Goal: Find specific page/section: Find specific page/section

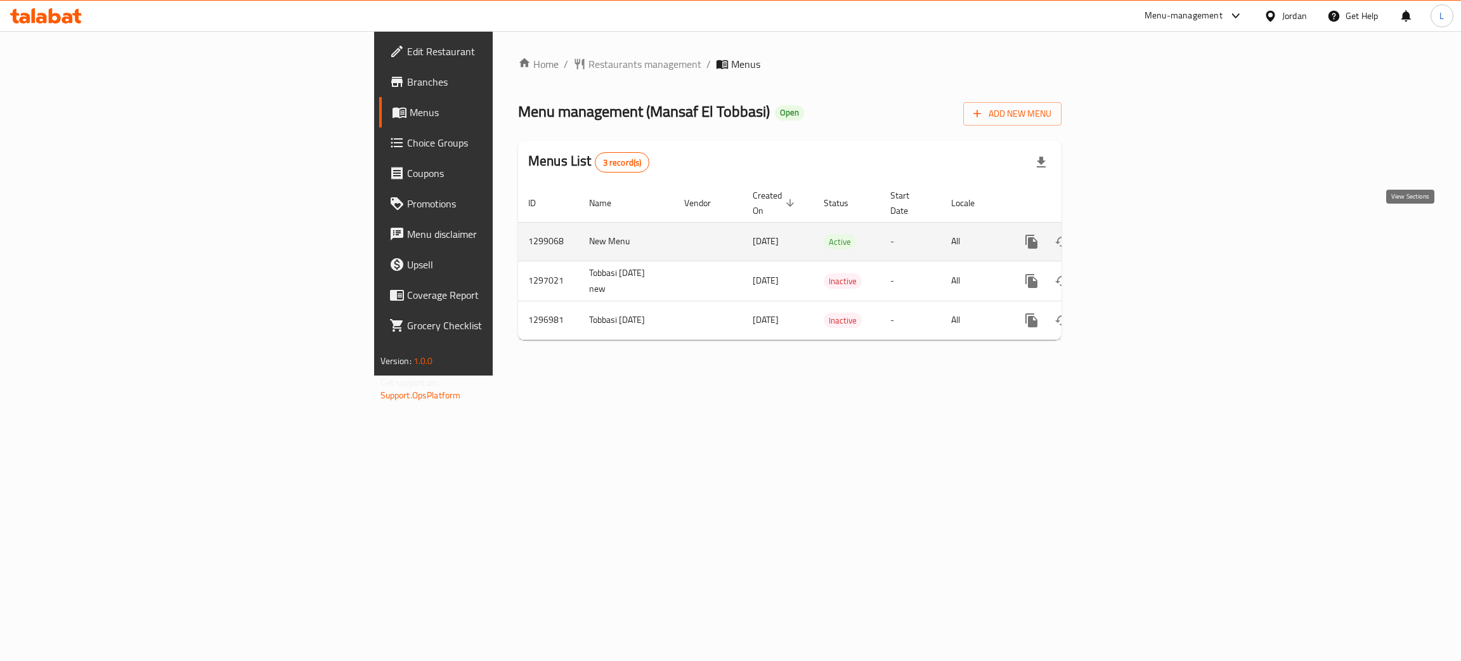
click at [1131, 234] on icon "enhanced table" at bounding box center [1123, 241] width 15 height 15
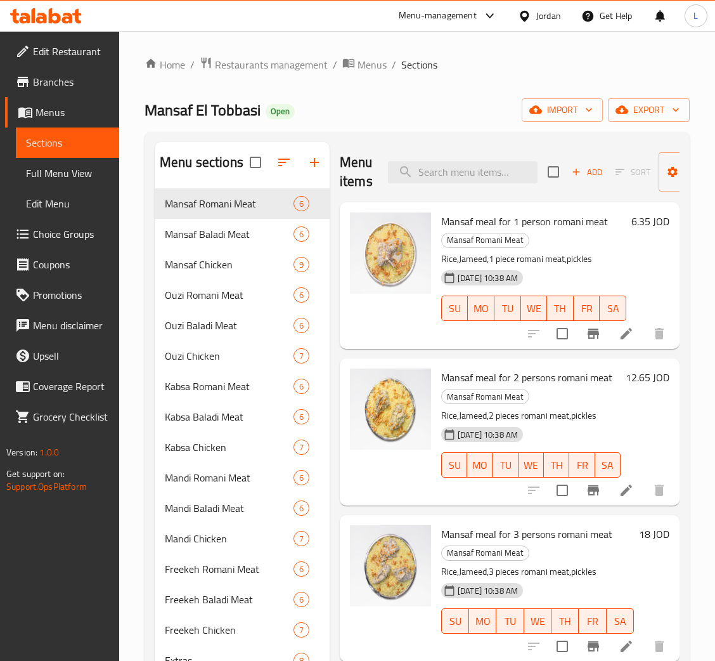
click at [60, 11] on icon at bounding box center [46, 15] width 72 height 15
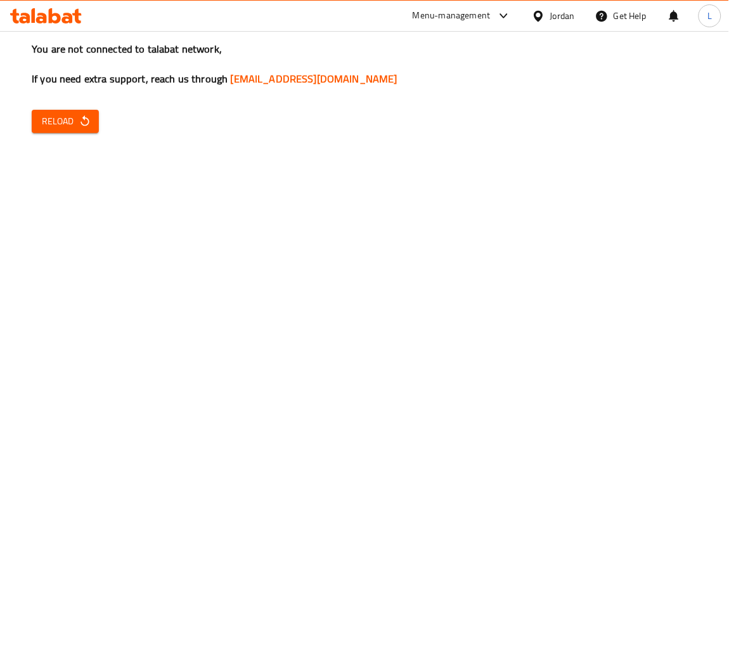
click at [26, 21] on icon at bounding box center [24, 18] width 11 height 11
click at [50, 19] on icon at bounding box center [55, 15] width 12 height 15
click at [65, 24] on div at bounding box center [46, 15] width 92 height 25
click at [58, 19] on icon at bounding box center [55, 15] width 12 height 15
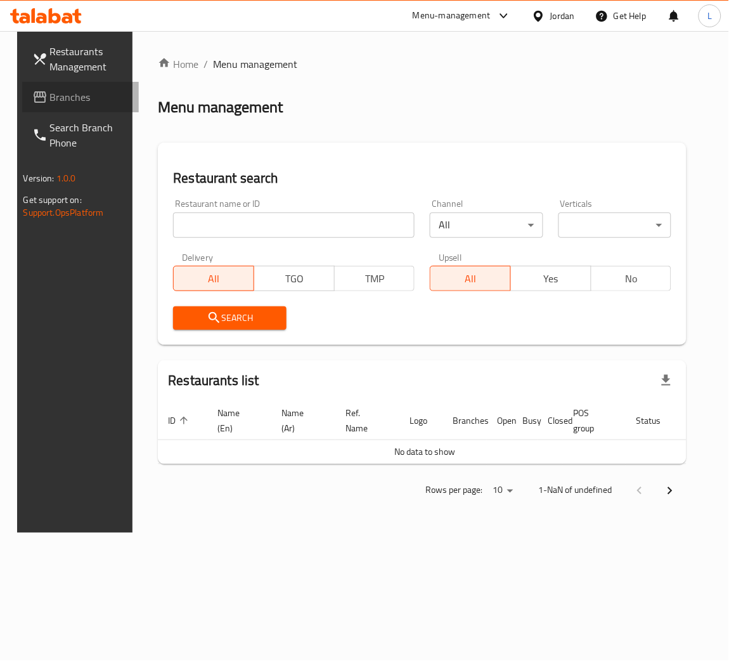
click at [72, 98] on span "Branches" at bounding box center [89, 96] width 79 height 15
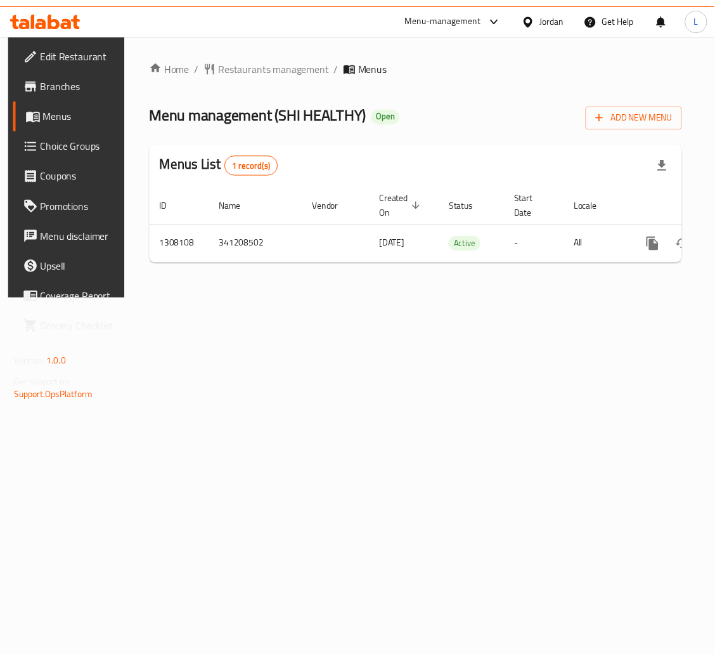
scroll to position [0, 72]
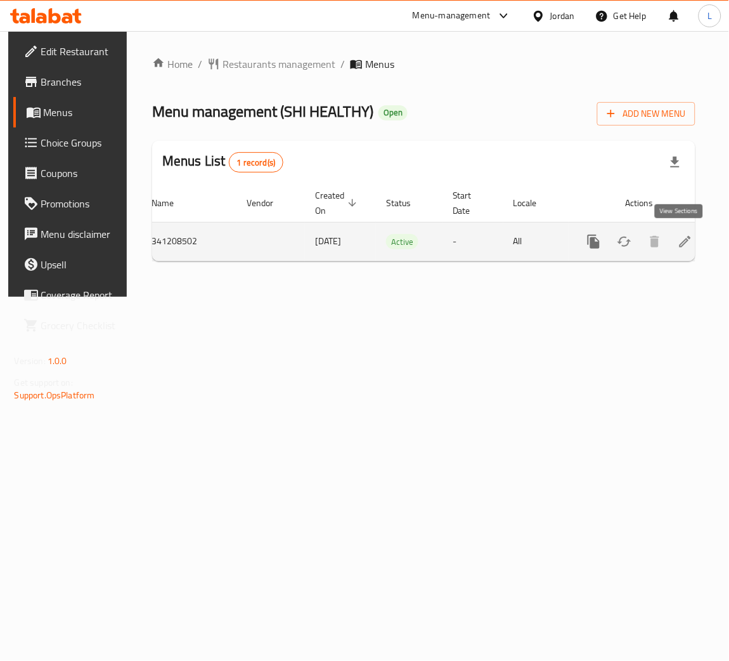
click at [686, 246] on icon "enhanced table" at bounding box center [685, 241] width 15 height 15
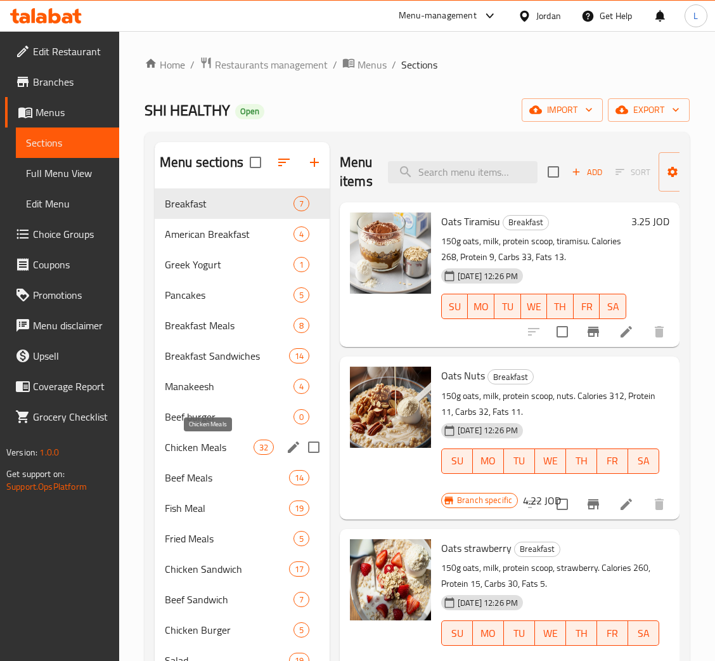
click at [200, 449] on span "Chicken Meals" at bounding box center [209, 447] width 89 height 15
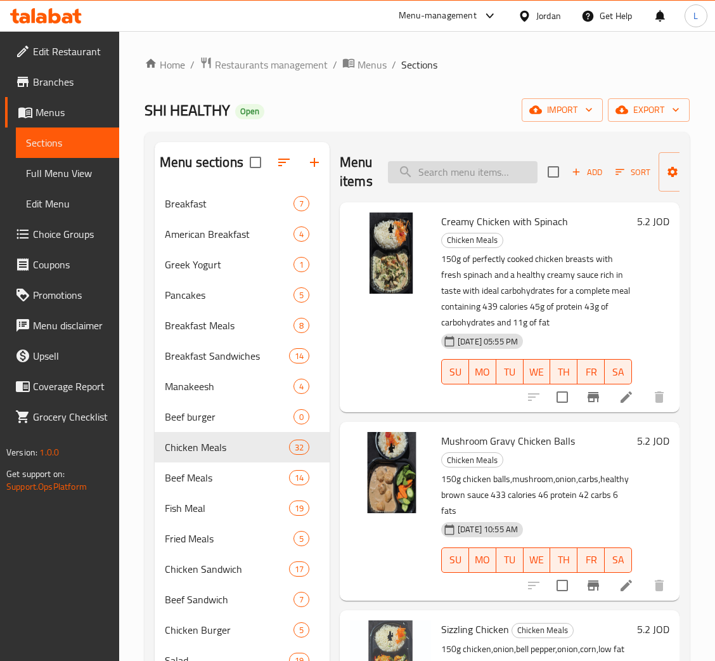
click at [504, 170] on input "search" at bounding box center [463, 172] width 150 height 22
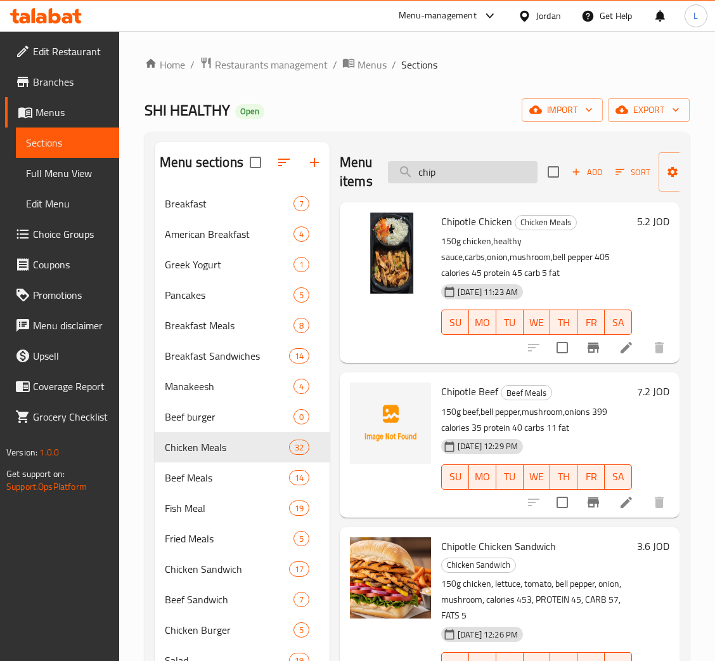
click at [488, 171] on input "chip" at bounding box center [463, 172] width 150 height 22
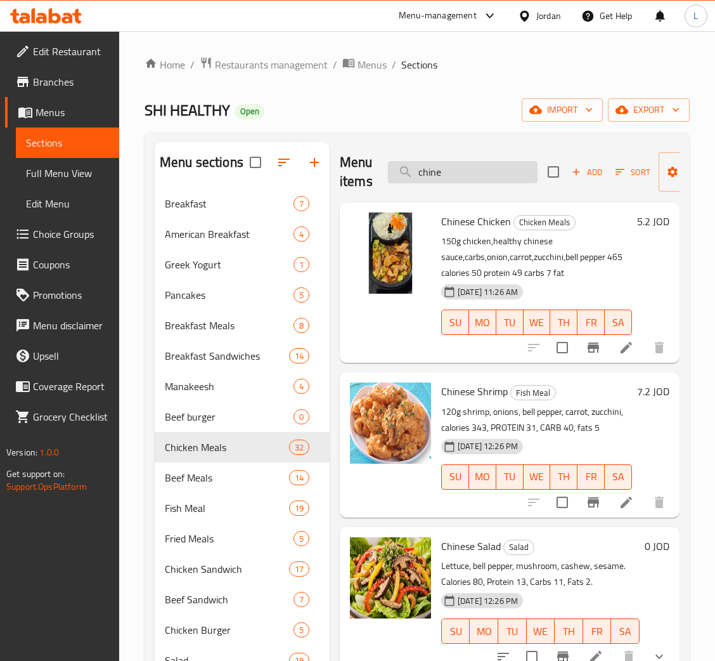
click at [488, 178] on input "chine" at bounding box center [463, 172] width 150 height 22
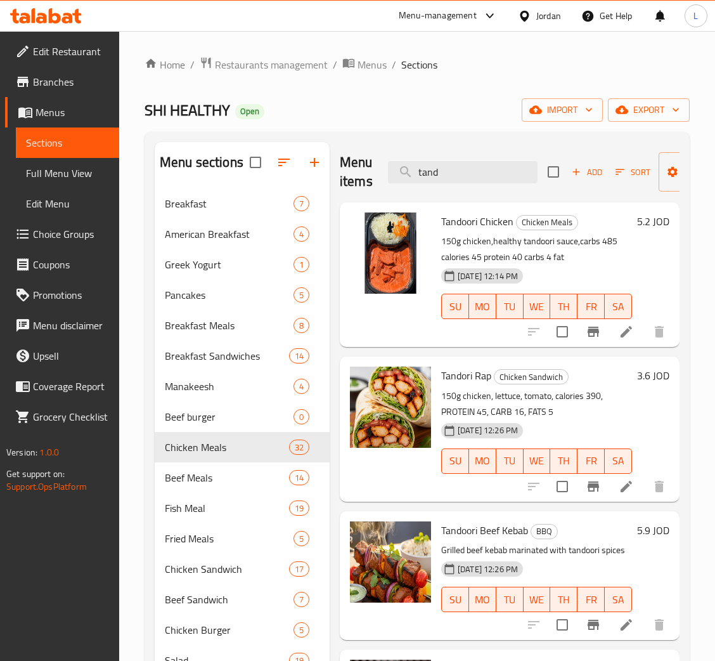
type input "tand"
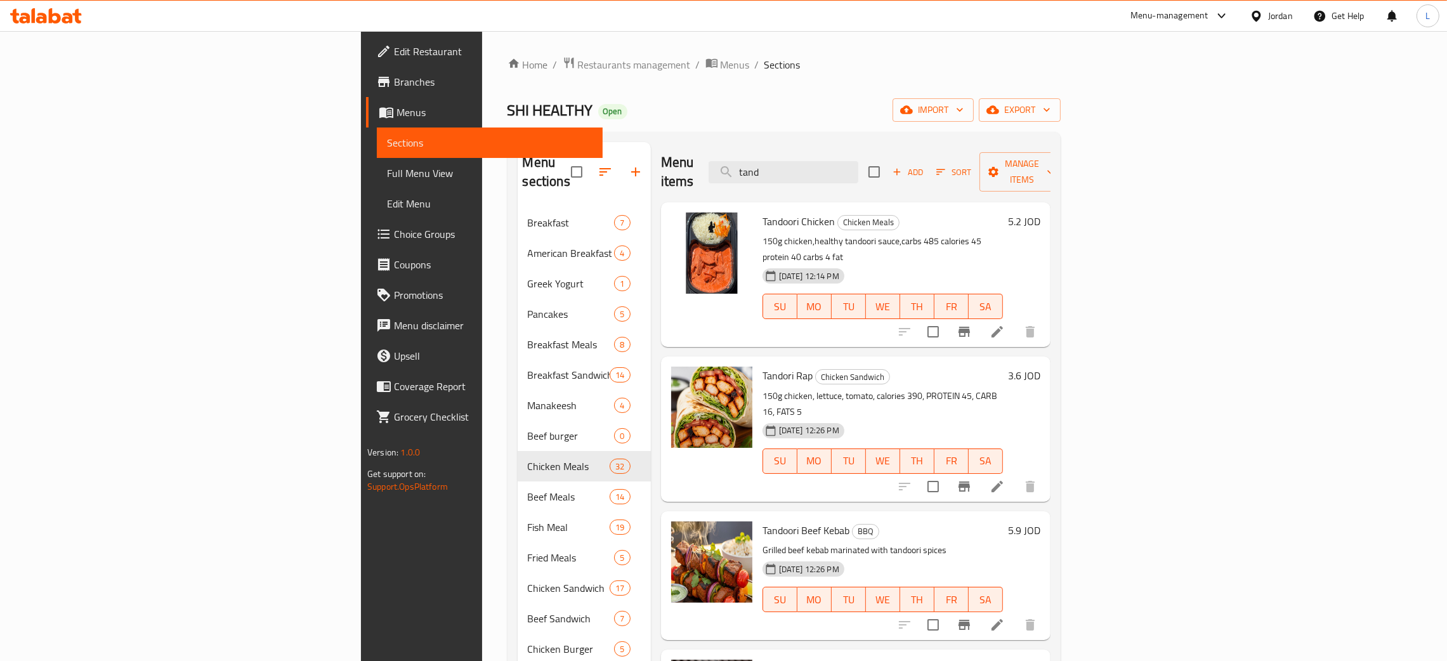
click at [24, 8] on icon at bounding box center [46, 15] width 72 height 15
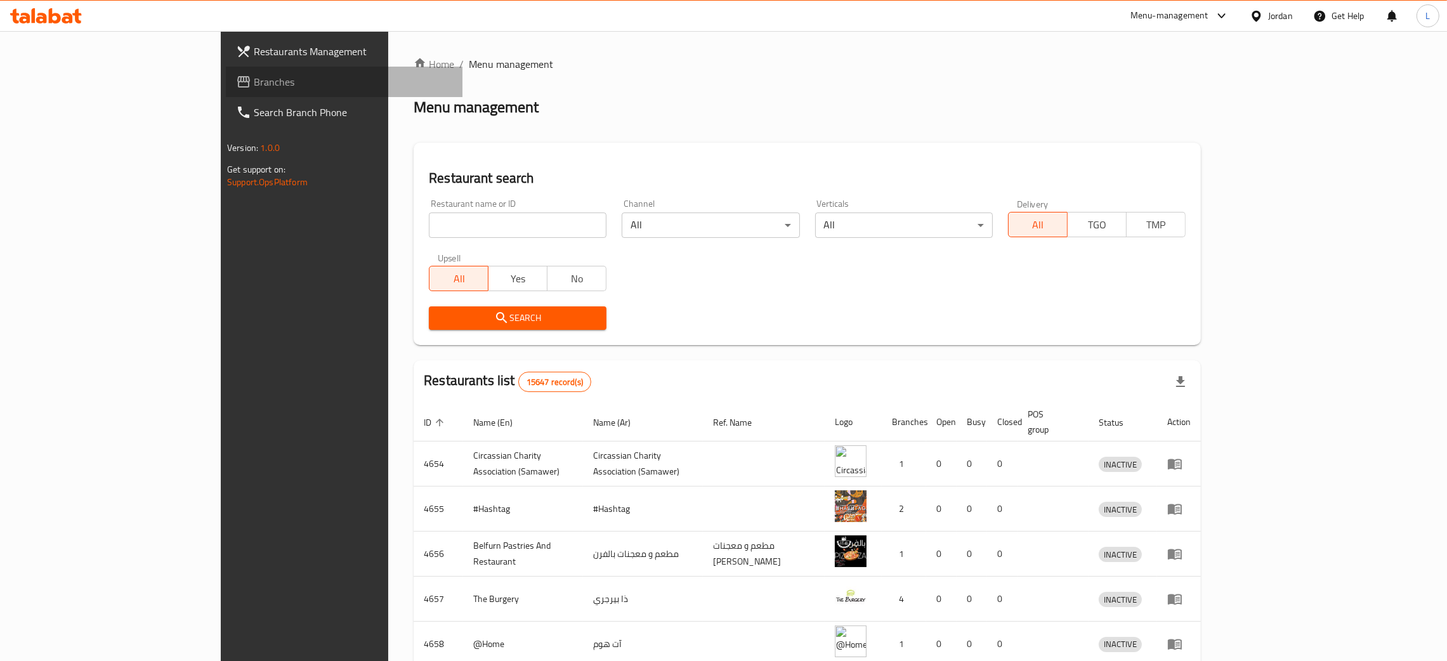
click at [254, 77] on span "Branches" at bounding box center [353, 81] width 199 height 15
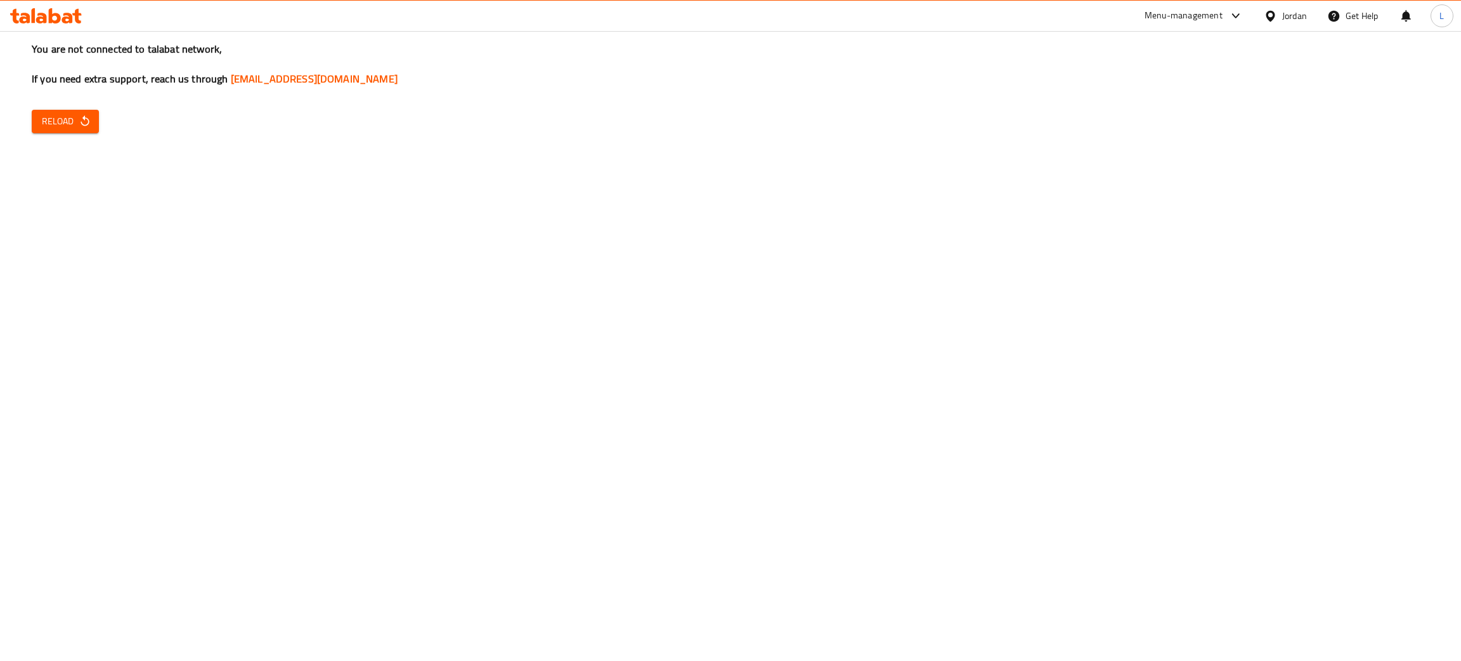
click at [58, 18] on icon at bounding box center [55, 15] width 12 height 15
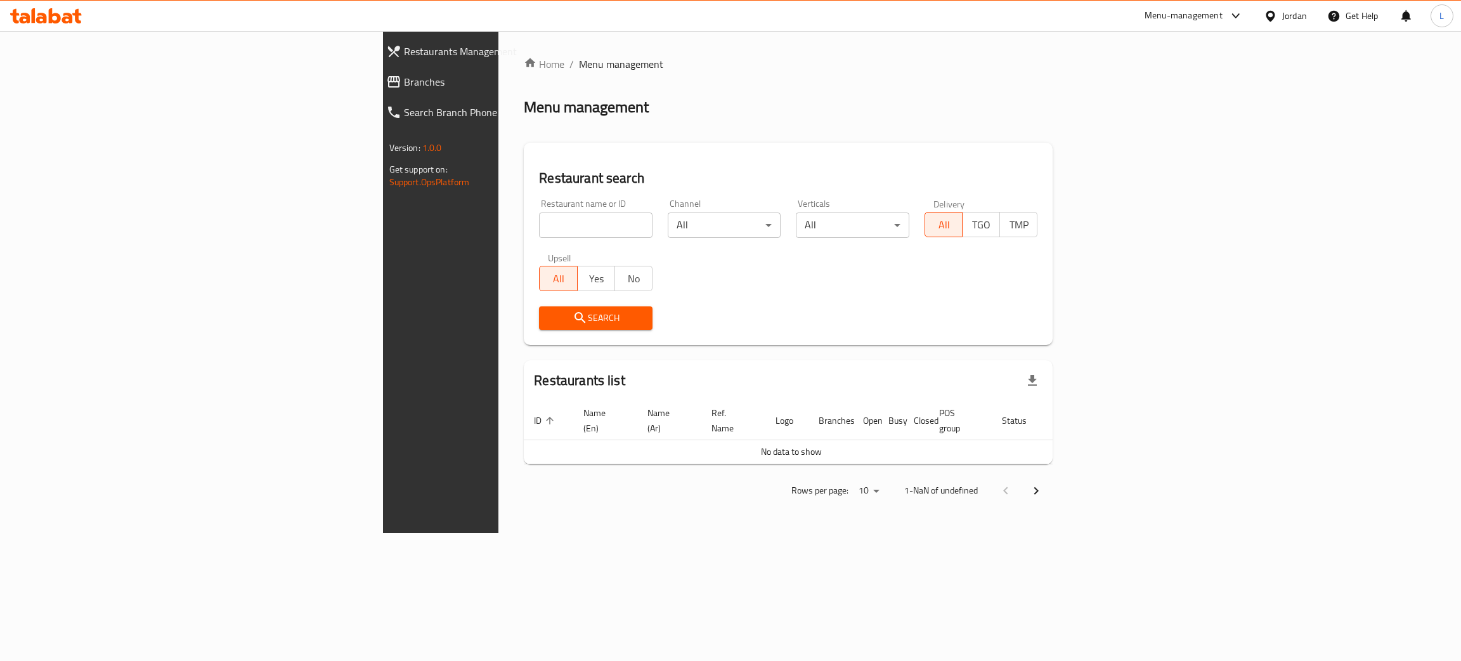
drag, startPoint x: 585, startPoint y: 86, endPoint x: 551, endPoint y: 36, distance: 60.3
click at [585, 86] on div "Home / Menu management Menu management Restaurant search Restaurant name or ID …" at bounding box center [788, 281] width 529 height 451
drag, startPoint x: 425, startPoint y: 247, endPoint x: 433, endPoint y: 240, distance: 10.3
click at [532, 247] on div "Upsell All Yes No" at bounding box center [596, 271] width 129 height 53
click at [539, 235] on input "search" at bounding box center [596, 224] width 114 height 25
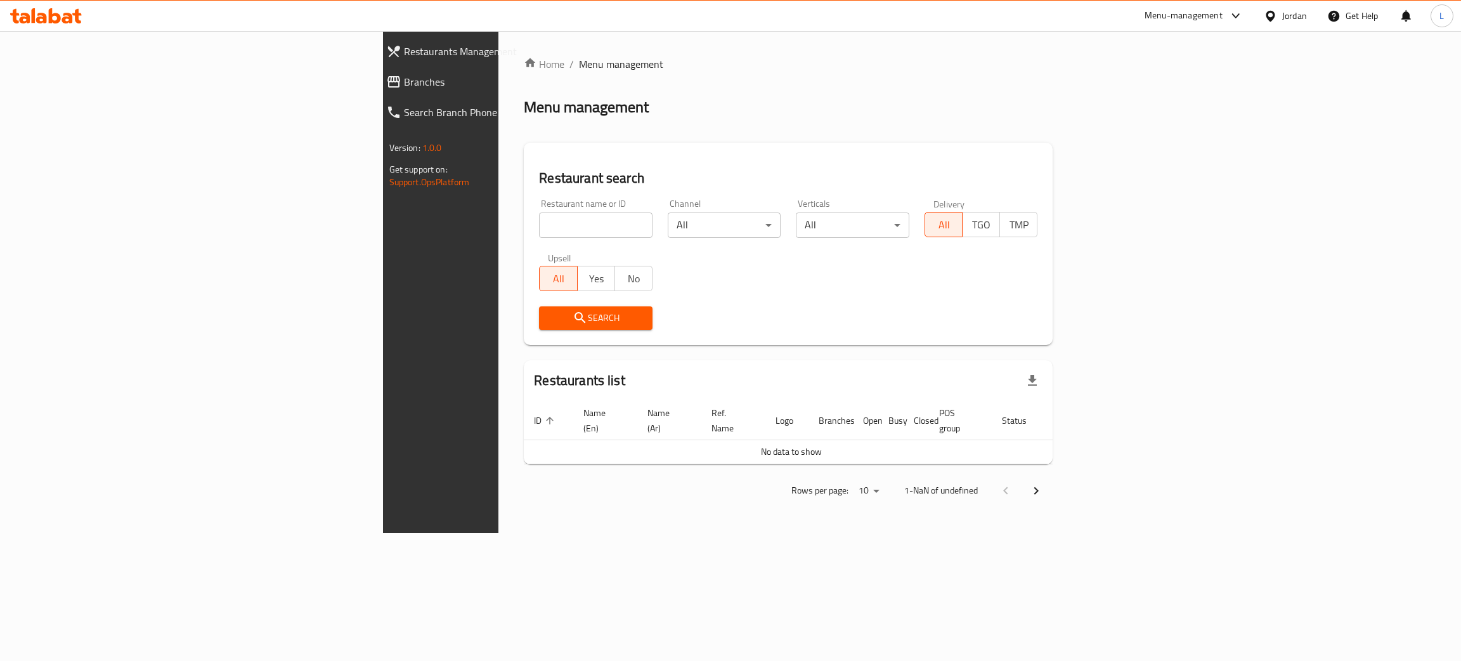
drag, startPoint x: 530, startPoint y: 98, endPoint x: 479, endPoint y: 63, distance: 62.1
click at [531, 99] on div "Menu management" at bounding box center [788, 107] width 529 height 20
